Goal: Transaction & Acquisition: Purchase product/service

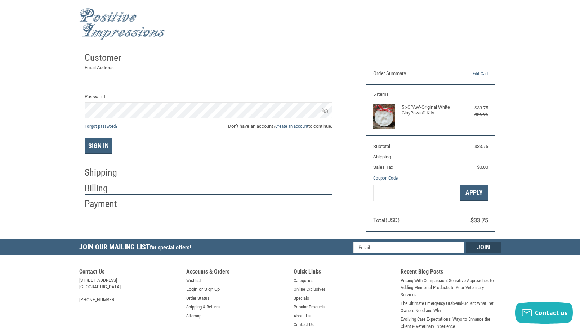
click at [135, 78] on input "Email Address" at bounding box center [208, 81] width 247 height 16
type input "[EMAIL_ADDRESS][DOMAIN_NAME]"
click at [98, 145] on button "Sign In" at bounding box center [99, 146] width 28 height 16
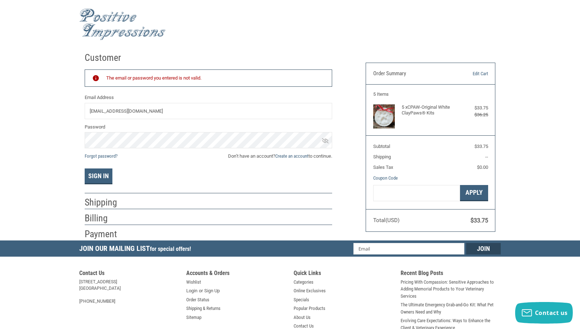
click at [131, 83] on div "The email or password you entered is not valid." at bounding box center [208, 78] width 247 height 18
click at [135, 81] on div "The email or password you entered is not valid." at bounding box center [215, 79] width 219 height 8
click at [185, 81] on div "The email or password you entered is not valid." at bounding box center [215, 79] width 219 height 8
drag, startPoint x: 171, startPoint y: 112, endPoint x: 56, endPoint y: 97, distance: 115.8
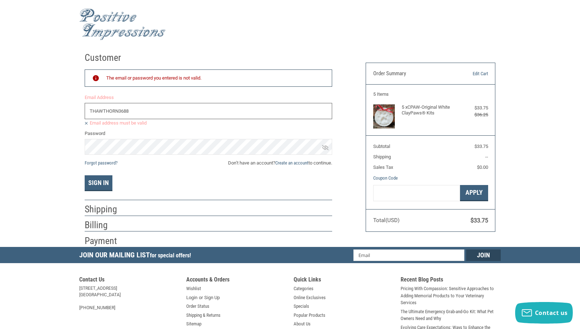
type input "[EMAIL_ADDRESS][DOMAIN_NAME]"
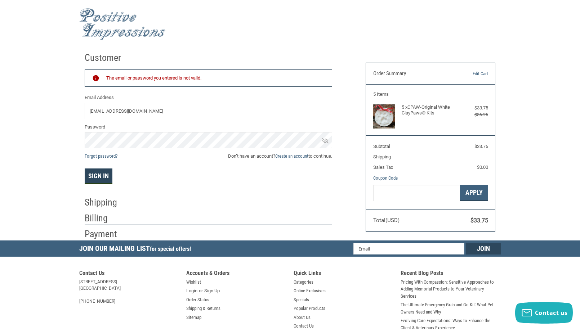
click at [106, 175] on button "Sign In" at bounding box center [99, 177] width 28 height 16
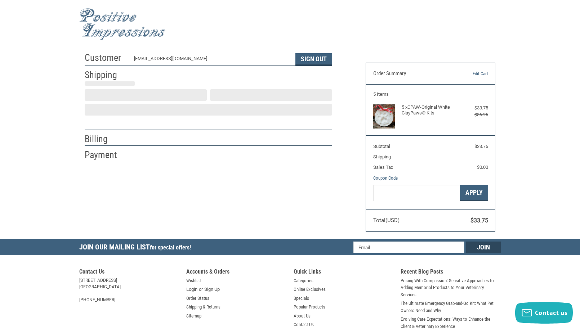
select select "US"
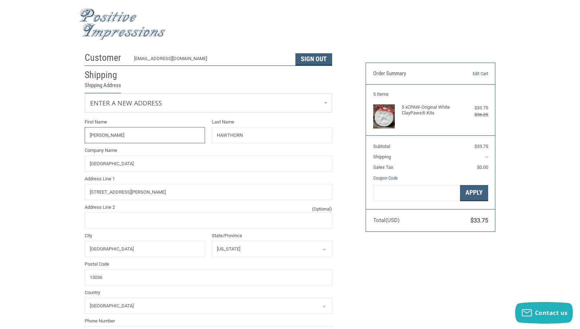
select select "NY"
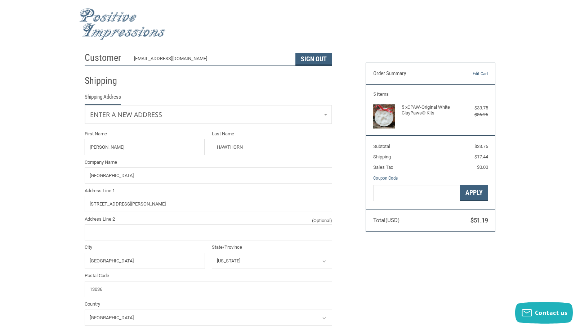
radio input "true"
click at [152, 112] on span "Enter a new address" at bounding box center [121, 114] width 62 height 8
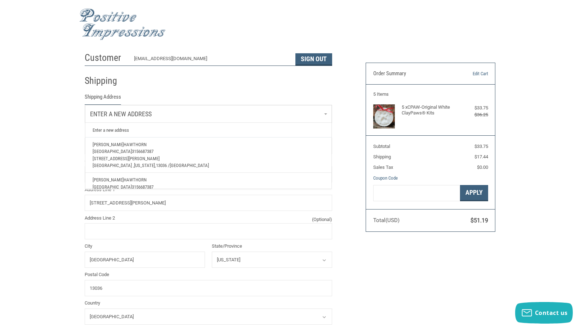
click at [132, 152] on span "[GEOGRAPHIC_DATA]" at bounding box center [112, 151] width 39 height 5
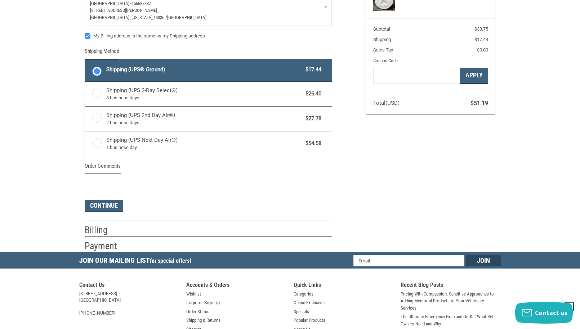
scroll to position [119, 0]
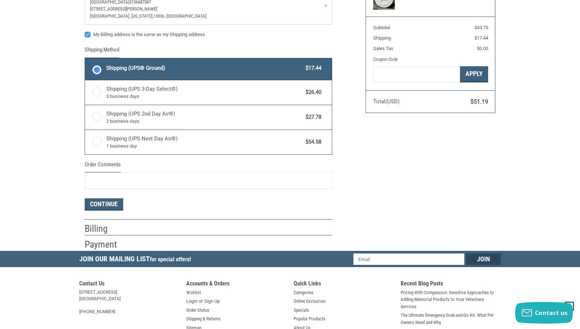
click at [88, 33] on label "My Billing address is the same as my Shipping address" at bounding box center [208, 35] width 247 height 6
click at [85, 31] on input "My Billing address is the same as my Shipping address" at bounding box center [85, 31] width 0 height 0
checkbox input "false"
click at [116, 180] on input "Order Comments" at bounding box center [208, 180] width 247 height 16
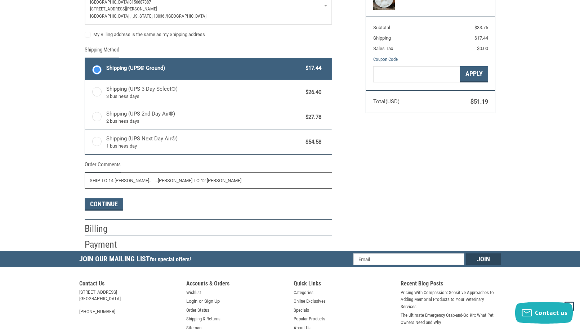
type input "SHIP TO 14 [PERSON_NAME]........[PERSON_NAME] TO 12 [PERSON_NAME]"
click at [111, 202] on button "Continue" at bounding box center [104, 204] width 39 height 12
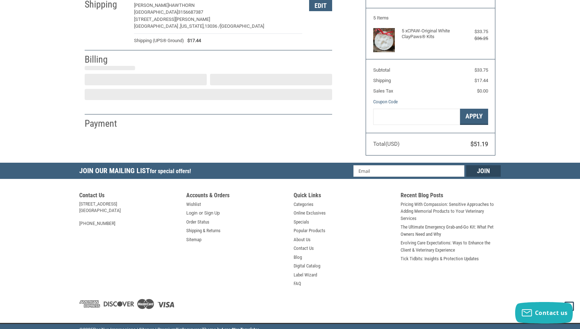
select select "US"
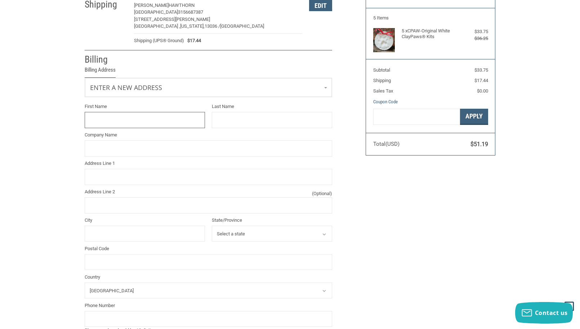
scroll to position [60, 0]
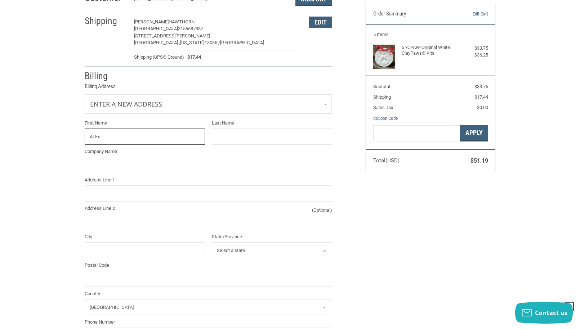
type input "[PERSON_NAME]"
type input "HAWTHORN"
type input "[GEOGRAPHIC_DATA]"
type input "[STREET_ADDRESS][PERSON_NAME]"
type input "[GEOGRAPHIC_DATA]"
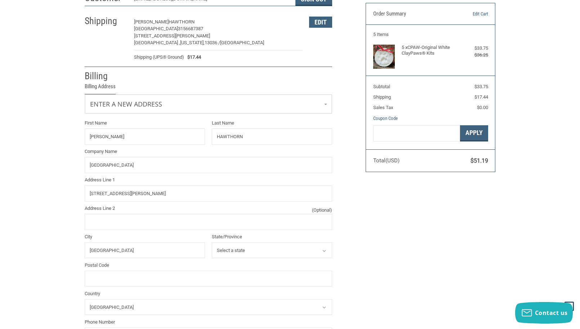
click at [324, 248] on icon at bounding box center [324, 251] width 6 height 6
click at [323, 248] on icon at bounding box center [324, 251] width 6 height 6
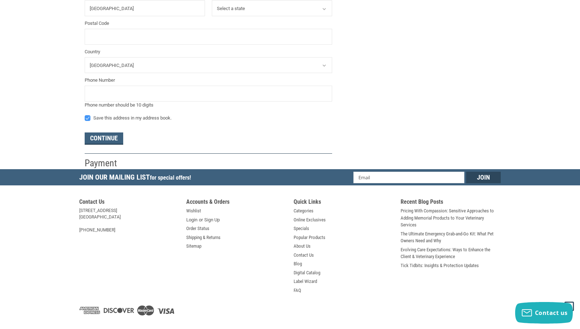
scroll to position [153, 0]
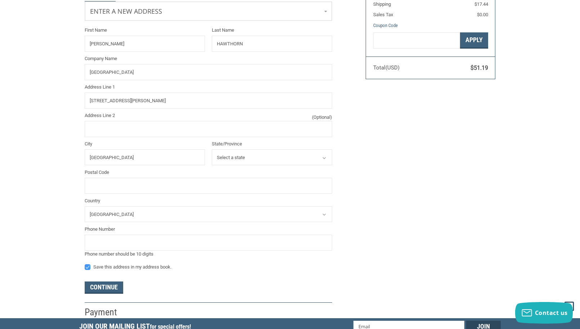
select select "NY"
click at [108, 179] on input "Postal Code" at bounding box center [208, 186] width 247 height 16
type input "13036"
click at [123, 242] on input "tel" at bounding box center [208, 243] width 247 height 16
type input "3156687387"
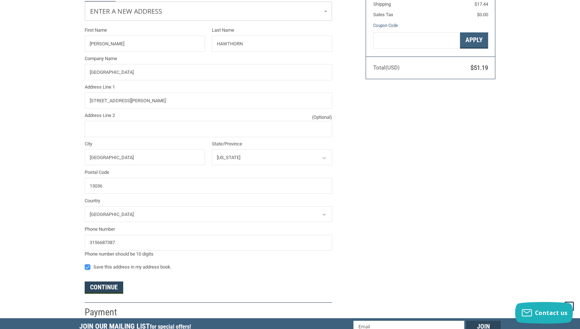
click at [118, 282] on button "Continue" at bounding box center [104, 288] width 39 height 12
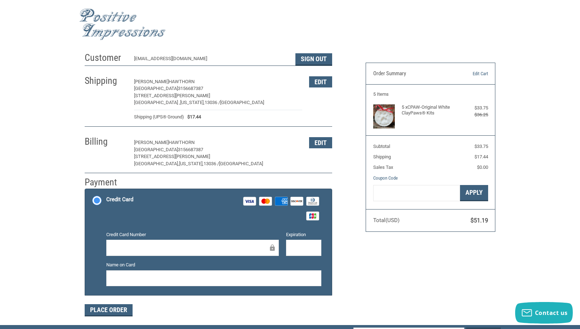
scroll to position [45, 0]
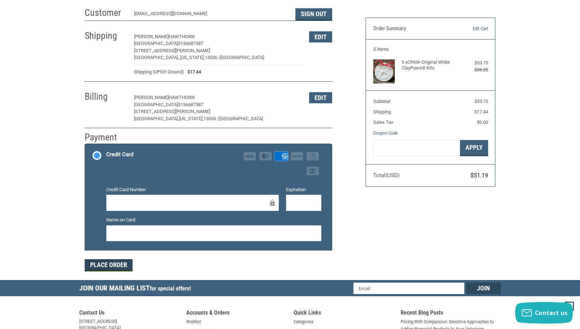
click at [119, 264] on button "Place Order" at bounding box center [109, 265] width 48 height 12
